Goal: Information Seeking & Learning: Learn about a topic

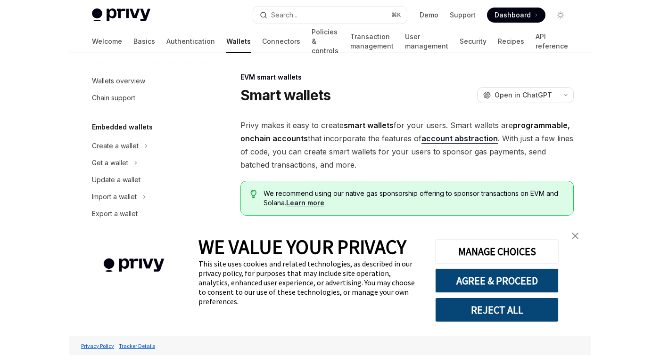
scroll to position [199, 0]
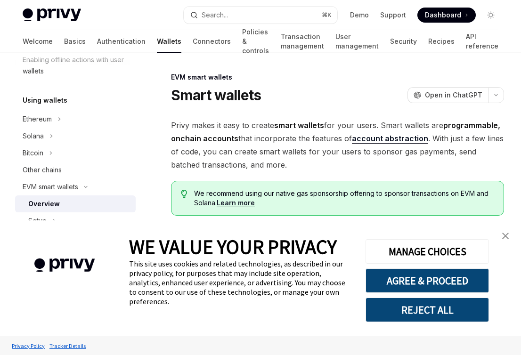
click at [509, 232] on link "close banner" at bounding box center [505, 236] width 19 height 19
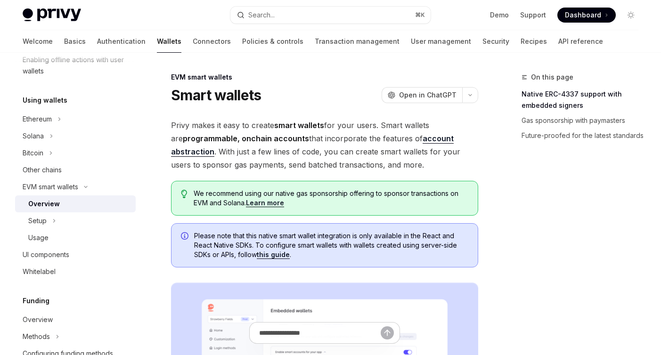
type textarea "*"
click at [521, 224] on div "On this page Native ERC-4337 support with embedded signers Gas sponsorship with…" at bounding box center [573, 214] width 143 height 284
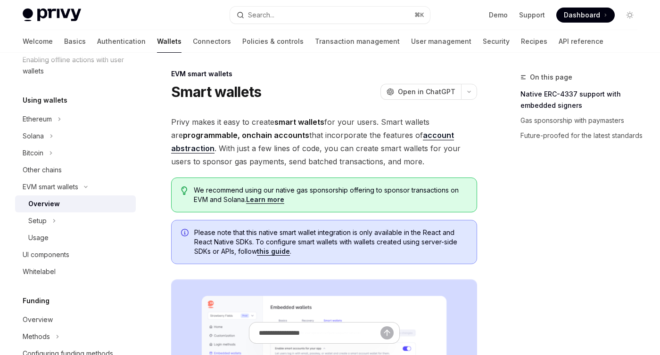
scroll to position [0, 0]
